Goal: Transaction & Acquisition: Subscribe to service/newsletter

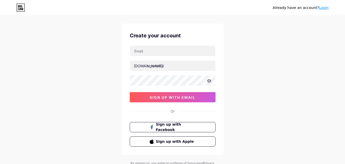
scroll to position [6, 0]
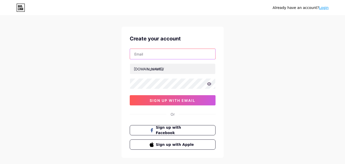
click at [168, 54] on input "text" at bounding box center [172, 54] width 85 height 10
type input "[EMAIL_ADDRESS][DOMAIN_NAME]"
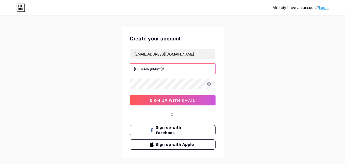
drag, startPoint x: 155, startPoint y: 65, endPoint x: 154, endPoint y: 70, distance: 4.2
click at [155, 66] on input "text" at bounding box center [172, 69] width 85 height 10
paste input "timespain"
type input "timespain"
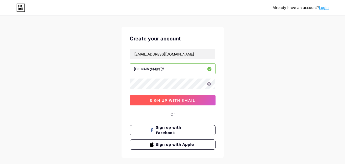
click at [173, 100] on span "sign up with email" at bounding box center [173, 100] width 46 height 4
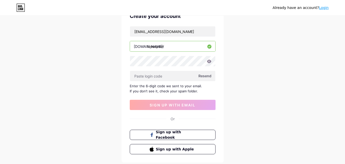
scroll to position [32, 0]
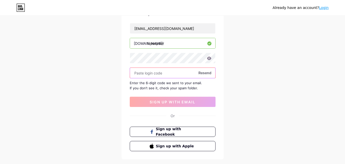
paste input "937058"
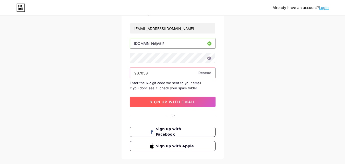
type input "937058"
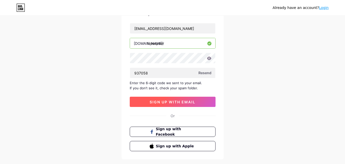
click at [166, 101] on span "sign up with email" at bounding box center [173, 102] width 46 height 4
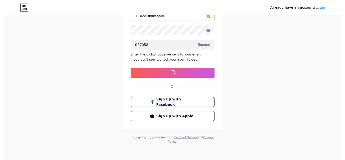
scroll to position [0, 0]
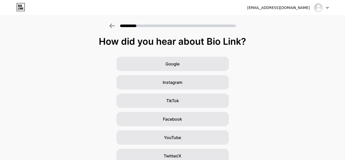
click at [324, 8] on div at bounding box center [321, 7] width 15 height 9
click at [291, 8] on div "[EMAIL_ADDRESS][DOMAIN_NAME]" at bounding box center [278, 7] width 63 height 5
click at [287, 50] on div "How did you hear about Bio Link? Google Instagram TikTok Facebook YouTube Twitt…" at bounding box center [172, 118] width 345 height 164
click at [327, 8] on icon at bounding box center [328, 7] width 2 height 1
click at [289, 6] on div "[EMAIL_ADDRESS][DOMAIN_NAME]" at bounding box center [278, 7] width 63 height 5
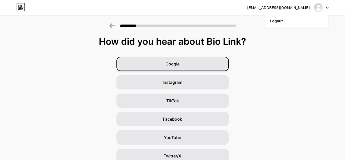
click at [211, 64] on div "Google" at bounding box center [173, 64] width 112 height 14
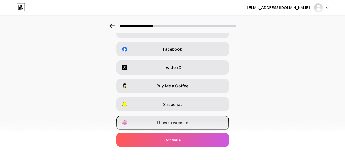
scroll to position [86, 0]
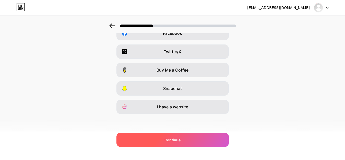
click at [167, 139] on span "Continue" at bounding box center [173, 139] width 16 height 5
click at [171, 141] on span "Continue" at bounding box center [173, 139] width 16 height 5
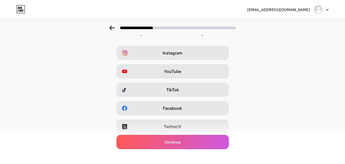
scroll to position [0, 0]
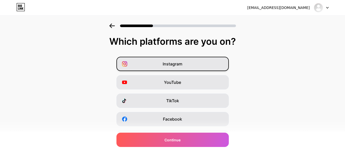
click at [182, 63] on span "Instagram" at bounding box center [173, 64] width 20 height 6
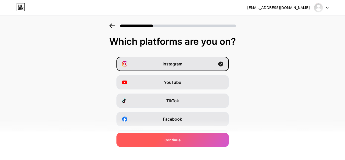
click at [176, 143] on div "Continue" at bounding box center [173, 140] width 112 height 14
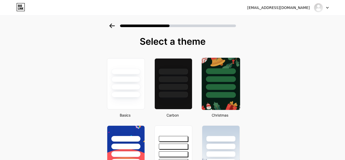
click at [209, 91] on div at bounding box center [221, 78] width 38 height 40
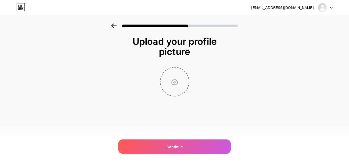
click at [177, 85] on input "file" at bounding box center [175, 81] width 28 height 28
type input "C:\fakepath\Time_Spain_200x200.png"
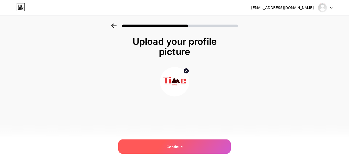
click at [182, 148] on span "Continue" at bounding box center [175, 146] width 16 height 5
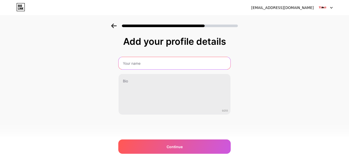
click at [160, 64] on input "text" at bounding box center [175, 63] width 112 height 12
type input "timespain"
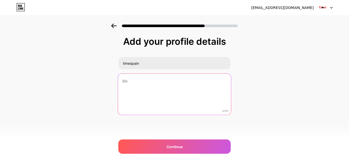
click at [156, 84] on textarea at bounding box center [174, 95] width 113 height 42
paste textarea "Explore TimesPain for insights on lifestyle, culture, and wellness. Join us for…"
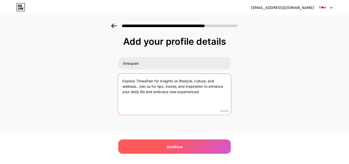
type textarea "Explore TimesPain for insights on lifestyle, culture, and wellness. Join us for…"
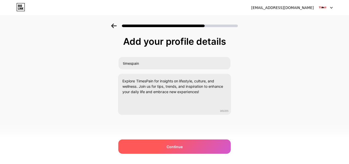
click at [165, 144] on div "Continue" at bounding box center [174, 146] width 112 height 14
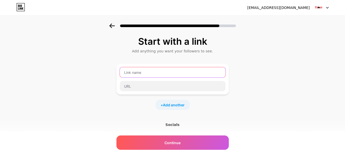
click at [184, 71] on input "text" at bounding box center [173, 72] width 106 height 10
click at [204, 73] on input "text" at bounding box center [173, 72] width 106 height 10
type input "web"
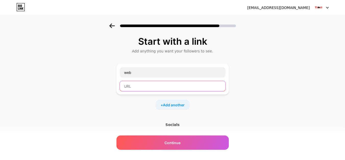
click at [167, 90] on input "text" at bounding box center [173, 86] width 106 height 10
paste input "[URL][DOMAIN_NAME]"
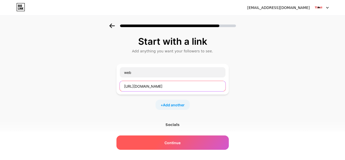
type input "[URL][DOMAIN_NAME]"
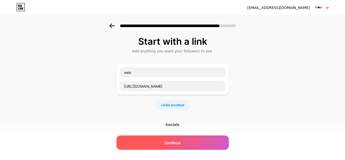
click at [156, 143] on div "Continue" at bounding box center [173, 142] width 112 height 14
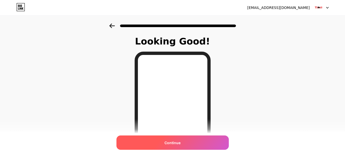
click at [186, 139] on div "Continue" at bounding box center [173, 142] width 112 height 14
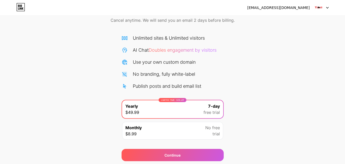
scroll to position [42, 0]
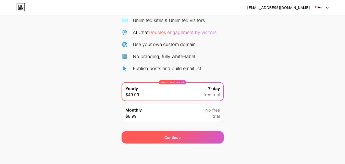
click at [170, 137] on span "Continue" at bounding box center [173, 137] width 16 height 5
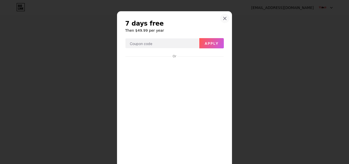
click at [223, 16] on div at bounding box center [224, 18] width 9 height 9
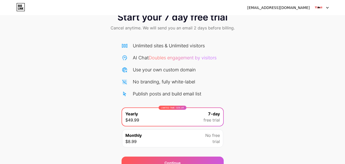
scroll to position [0, 0]
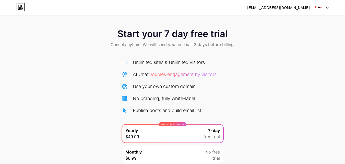
click at [295, 7] on div "[EMAIL_ADDRESS][DOMAIN_NAME]" at bounding box center [278, 7] width 63 height 5
click at [312, 3] on div "[EMAIL_ADDRESS][DOMAIN_NAME]" at bounding box center [288, 7] width 82 height 9
click at [325, 8] on div at bounding box center [321, 7] width 15 height 9
click at [202, 62] on div "Unlimited sites & Unlimited visitors" at bounding box center [169, 62] width 72 height 7
click at [162, 58] on div "Unlimited sites & Unlimited visitors AI Chat Doubles engagement by visitors Use…" at bounding box center [173, 110] width 102 height 113
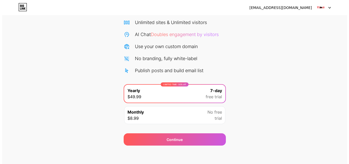
scroll to position [42, 0]
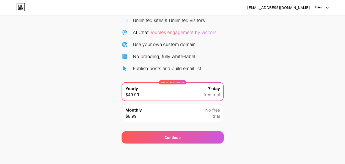
click at [168, 117] on div "Monthly $8.99 No free trial" at bounding box center [172, 113] width 101 height 18
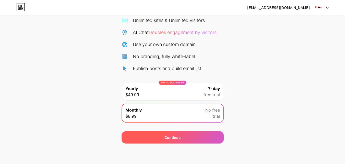
click at [166, 135] on span "Continue" at bounding box center [173, 137] width 16 height 5
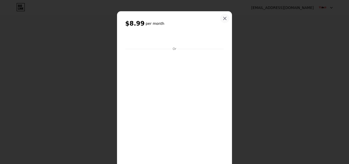
click at [224, 17] on icon at bounding box center [225, 18] width 3 height 3
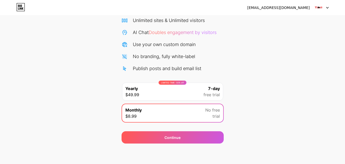
click at [212, 94] on span "free trial" at bounding box center [212, 94] width 16 height 6
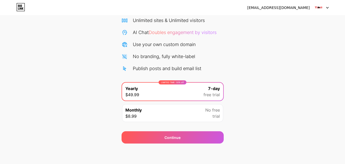
drag, startPoint x: 164, startPoint y: 91, endPoint x: 163, endPoint y: 94, distance: 3.1
click at [164, 91] on div "LIMITED TIME : 50% off Yearly $49.99 7-day free trial" at bounding box center [172, 92] width 101 height 18
click at [167, 93] on div "LIMITED TIME : 50% off Yearly $49.99 7-day free trial" at bounding box center [172, 92] width 101 height 18
click at [171, 92] on div "LIMITED TIME : 50% off Yearly $49.99 7-day free trial" at bounding box center [172, 92] width 101 height 18
click at [172, 92] on div "LIMITED TIME : 50% off Yearly $49.99 7-day free trial" at bounding box center [172, 92] width 101 height 18
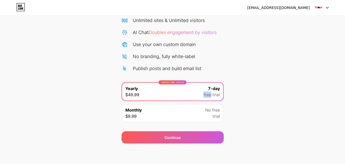
click at [172, 92] on div "LIMITED TIME : 50% off Yearly $49.99 7-day free trial" at bounding box center [172, 92] width 101 height 18
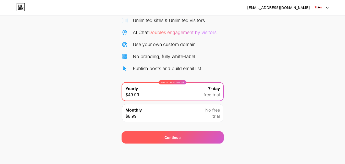
drag, startPoint x: 173, startPoint y: 137, endPoint x: 170, endPoint y: 138, distance: 3.1
click at [173, 137] on span "Continue" at bounding box center [173, 137] width 16 height 5
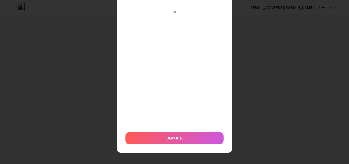
scroll to position [56, 0]
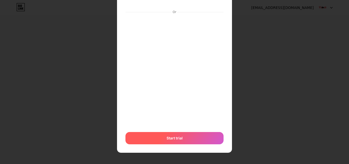
click at [184, 139] on div "Start trial" at bounding box center [174, 138] width 98 height 12
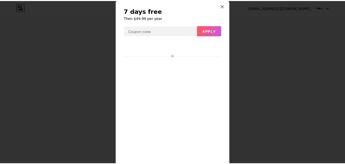
scroll to position [0, 0]
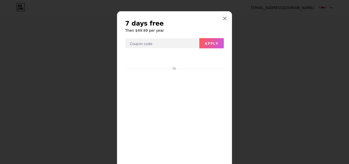
click at [225, 20] on icon at bounding box center [225, 18] width 4 height 4
